Goal: Obtain resource: Obtain resource

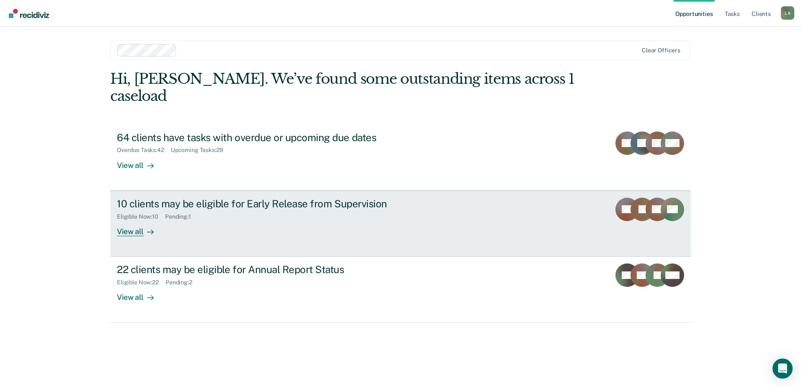
click at [134, 220] on div "View all" at bounding box center [140, 228] width 47 height 16
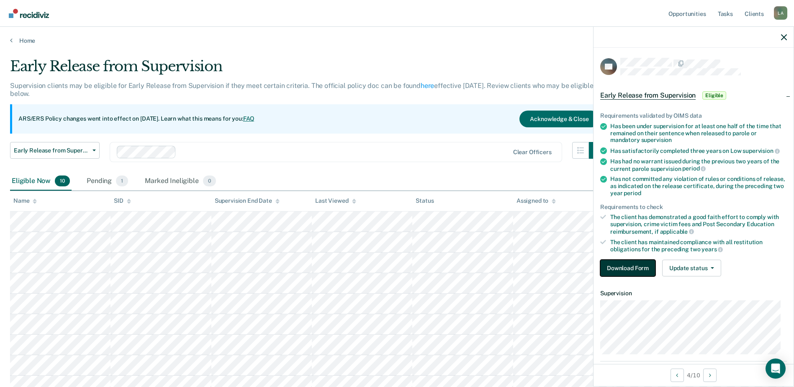
click at [632, 272] on button "Download Form" at bounding box center [627, 268] width 55 height 17
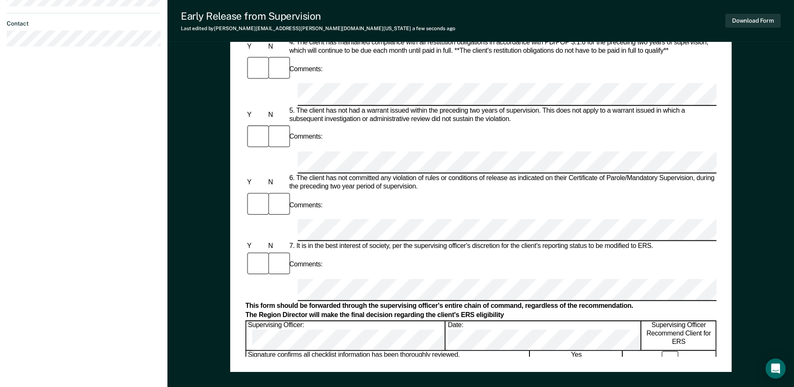
scroll to position [318, 0]
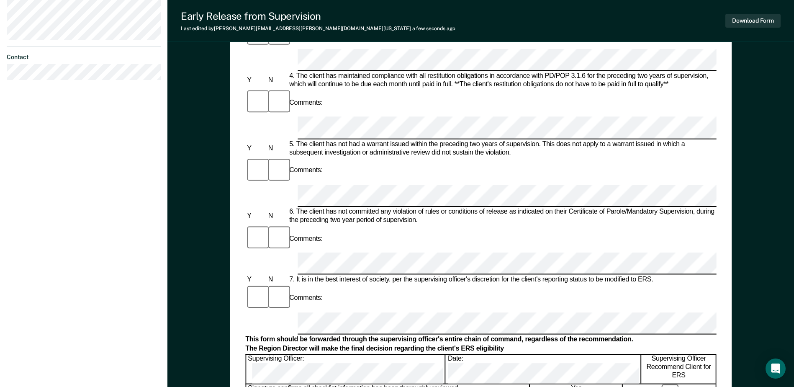
click at [477, 238] on form "Early Release from Supervision (ERS) Checklist, Recommendation, and Determinati…" at bounding box center [480, 262] width 471 height 991
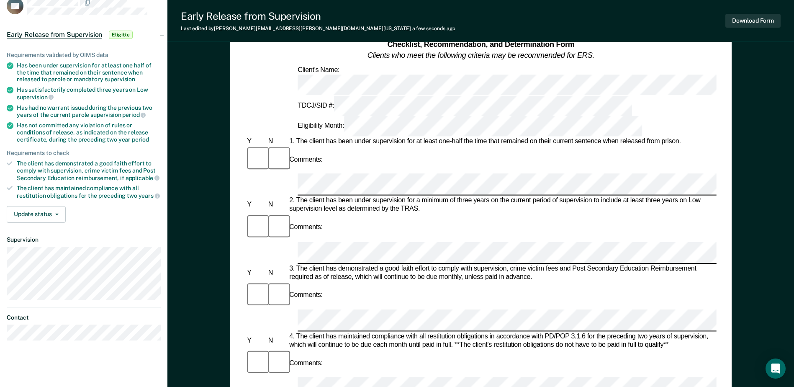
scroll to position [25, 0]
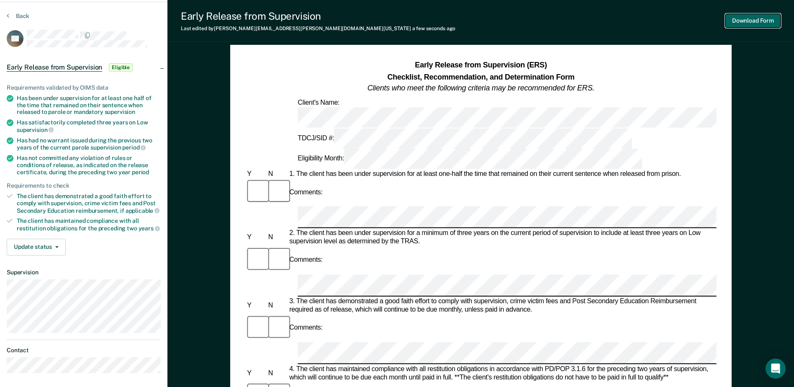
click at [749, 20] on button "Download Form" at bounding box center [753, 21] width 55 height 14
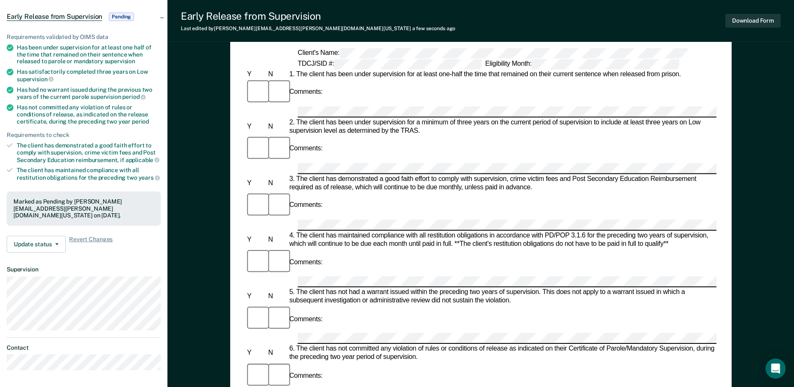
scroll to position [209, 0]
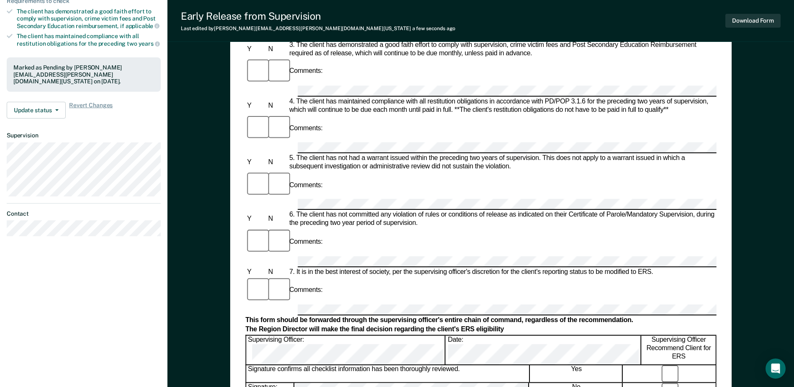
click at [276, 256] on div at bounding box center [480, 261] width 471 height 11
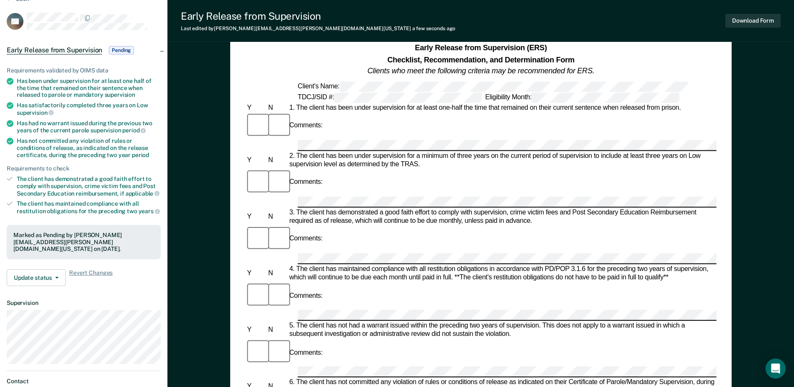
scroll to position [0, 0]
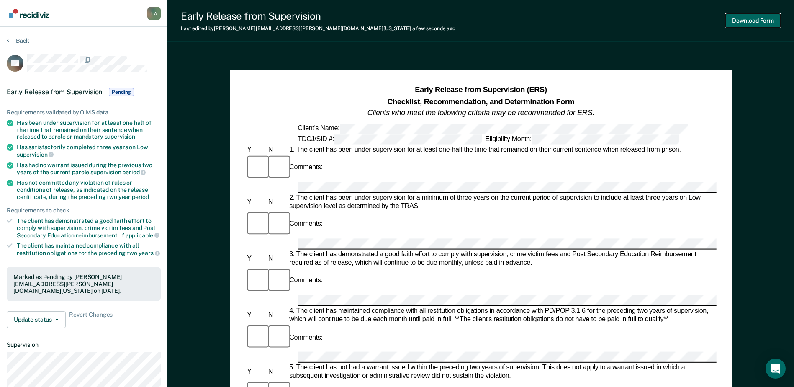
click at [736, 25] on button "Download Form" at bounding box center [753, 21] width 55 height 14
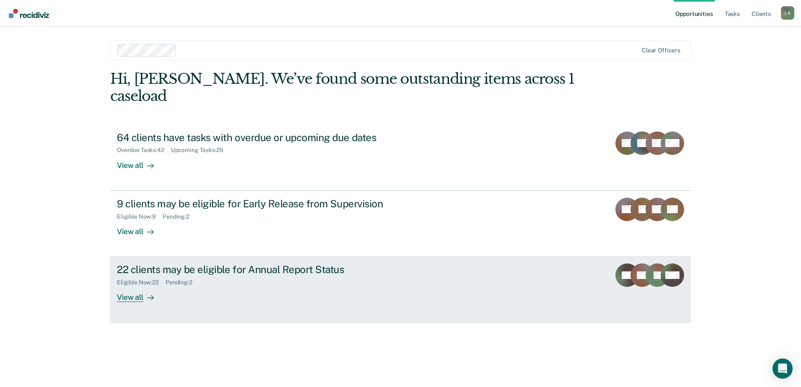
click at [132, 286] on div "View all" at bounding box center [140, 294] width 47 height 16
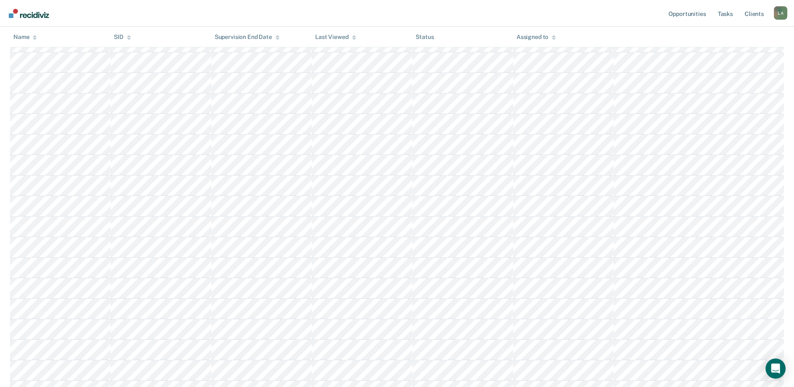
scroll to position [209, 0]
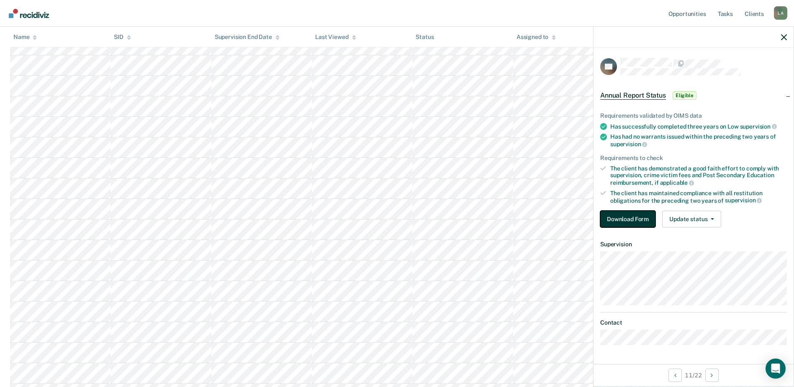
click at [621, 221] on button "Download Form" at bounding box center [627, 219] width 55 height 17
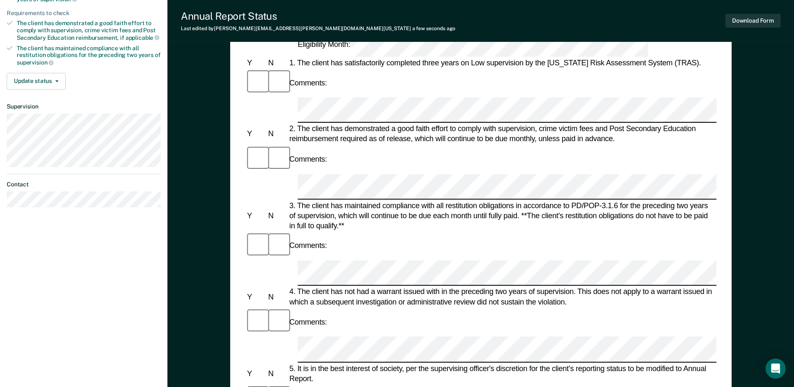
scroll to position [84, 0]
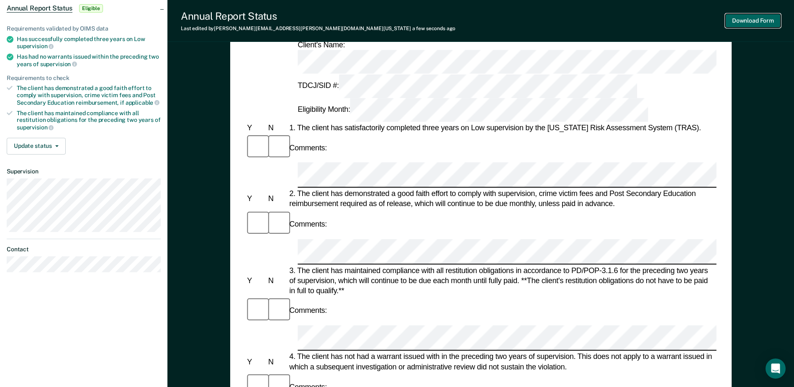
click at [765, 21] on button "Download Form" at bounding box center [753, 21] width 55 height 14
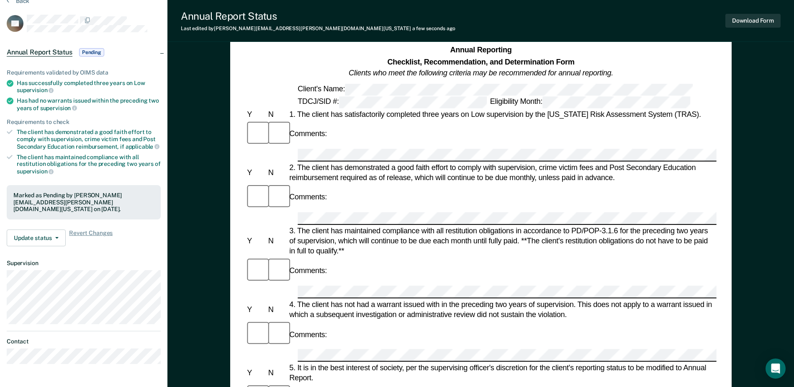
scroll to position [0, 0]
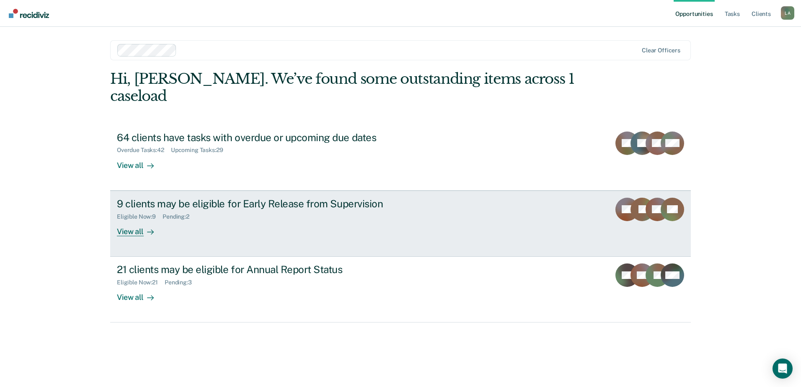
click at [134, 220] on div "View all" at bounding box center [140, 228] width 47 height 16
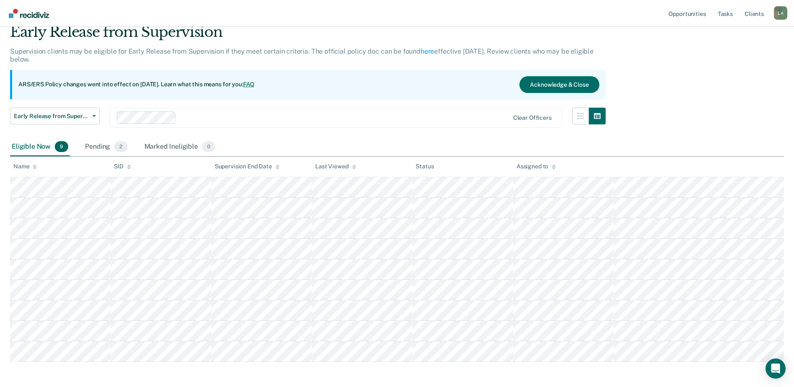
scroll to position [70, 0]
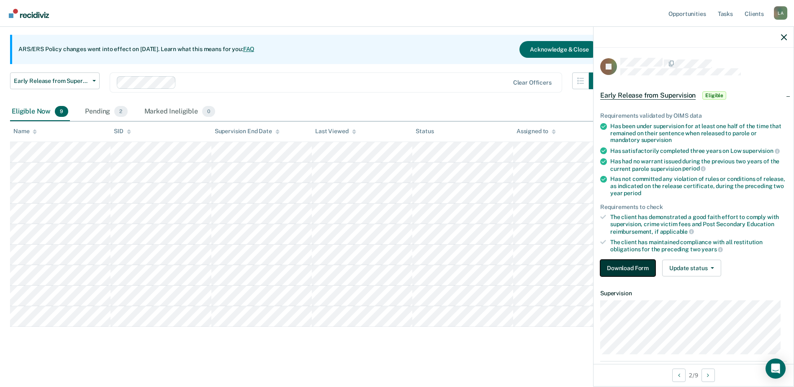
click at [618, 266] on button "Download Form" at bounding box center [627, 268] width 55 height 17
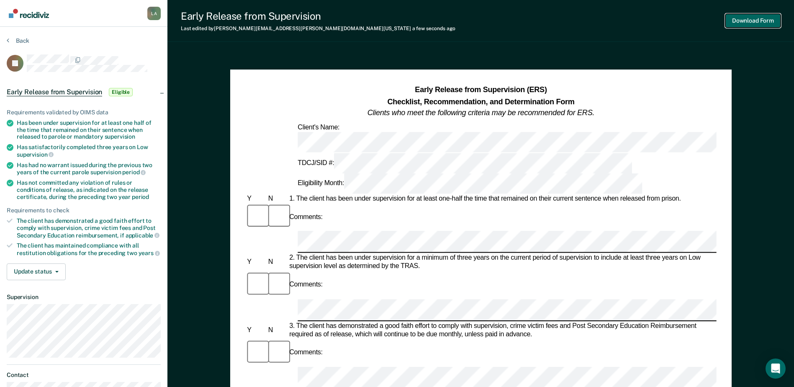
click at [753, 18] on button "Download Form" at bounding box center [753, 21] width 55 height 14
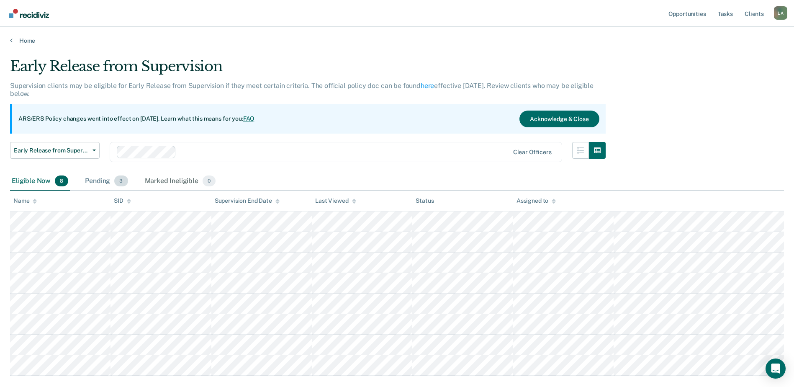
scroll to position [49, 0]
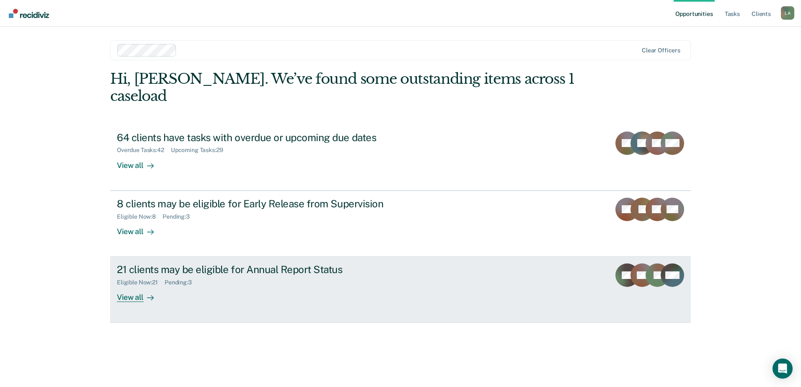
click at [133, 286] on div "View all" at bounding box center [140, 294] width 47 height 16
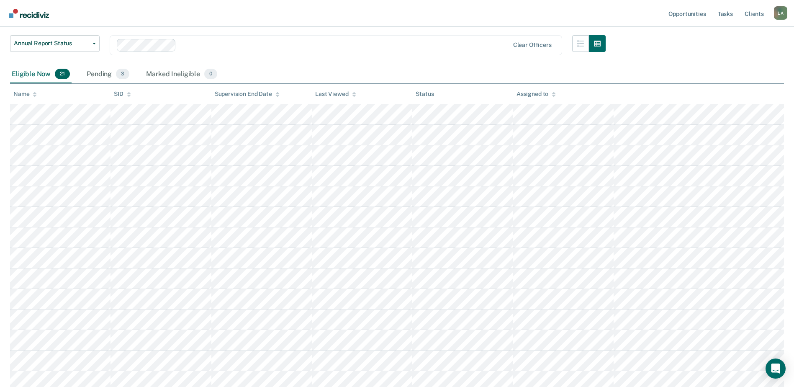
scroll to position [98, 0]
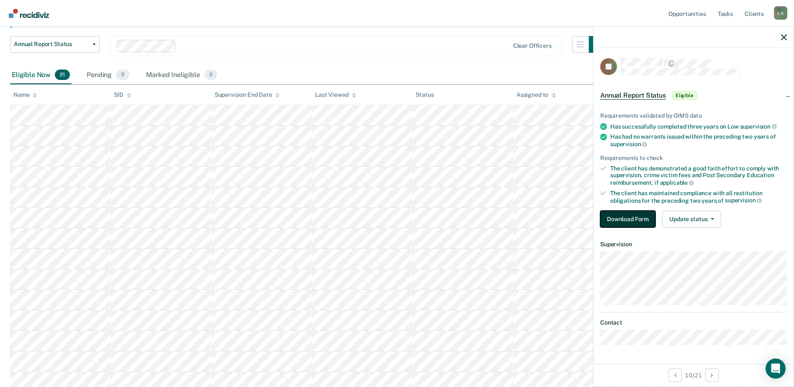
click at [634, 217] on button "Download Form" at bounding box center [627, 219] width 55 height 17
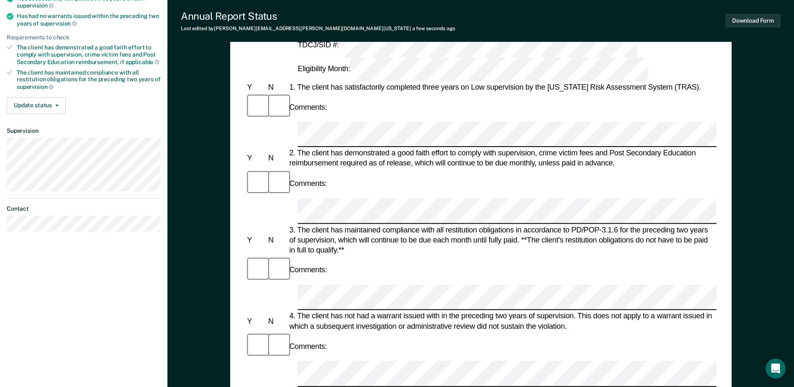
scroll to position [25, 0]
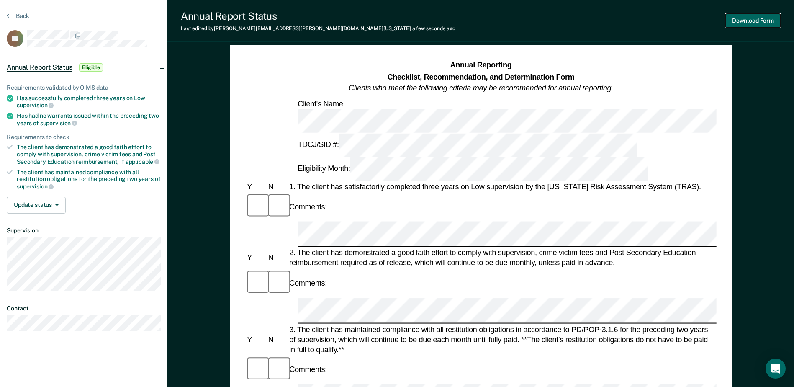
click at [739, 21] on button "Download Form" at bounding box center [753, 21] width 55 height 14
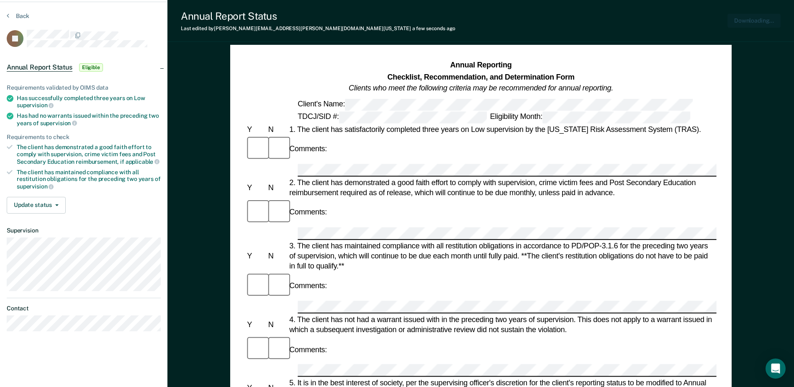
scroll to position [0, 0]
